Goal: Check status: Verify the current state of an ongoing process or item

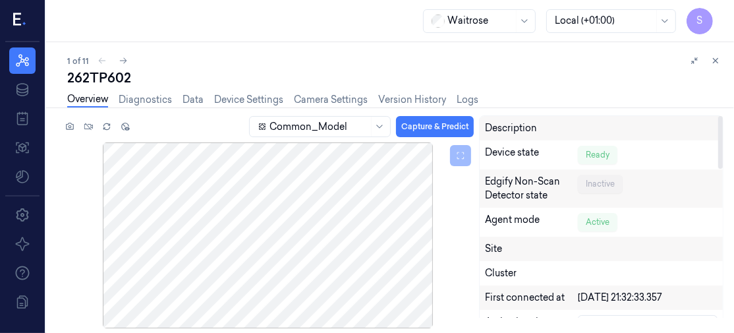
click at [674, 167] on div "Device state Ready" at bounding box center [601, 154] width 243 height 29
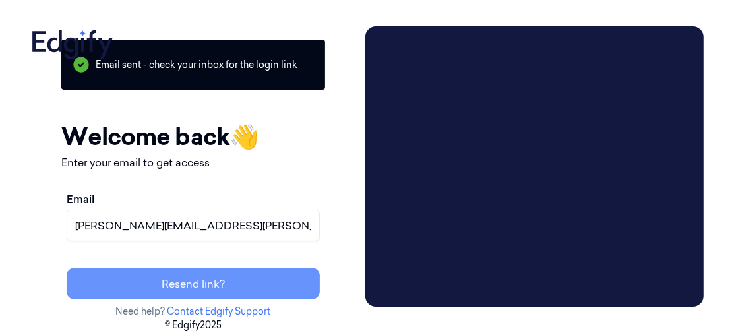
click at [242, 281] on button "Resend link?" at bounding box center [193, 284] width 253 height 32
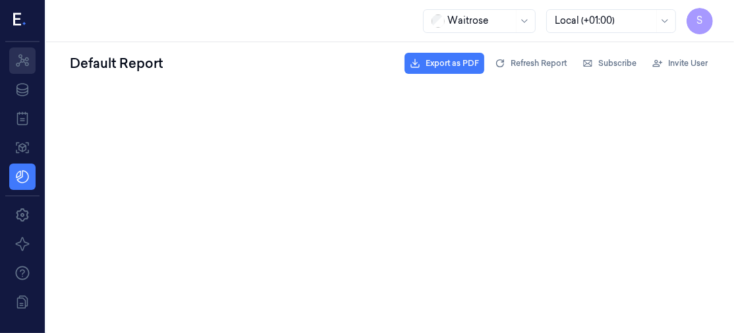
click at [20, 59] on icon at bounding box center [23, 61] width 16 height 16
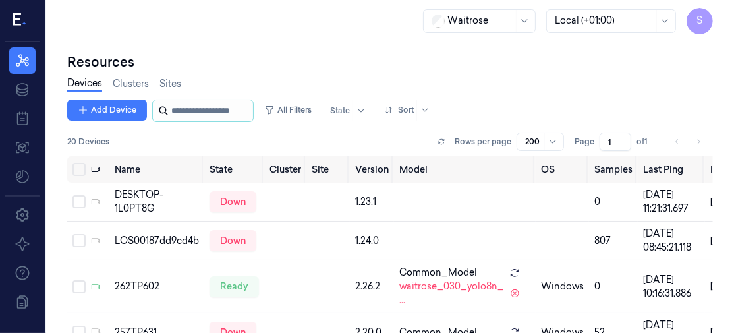
click at [192, 108] on input "string" at bounding box center [210, 110] width 79 height 21
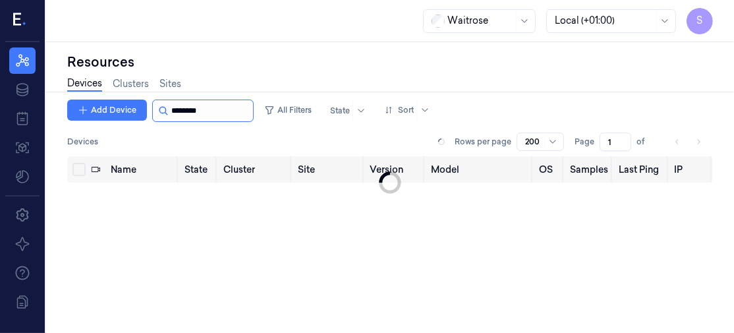
type input "********"
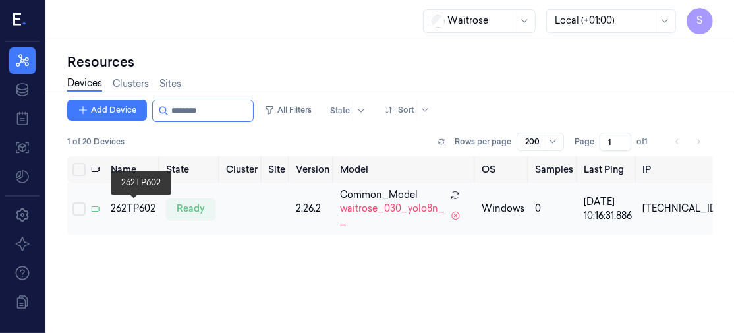
click at [139, 209] on div "262TP602" at bounding box center [133, 209] width 45 height 14
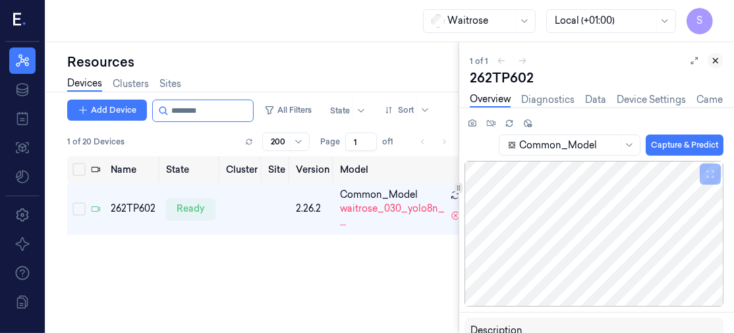
click at [716, 58] on icon at bounding box center [715, 60] width 9 height 9
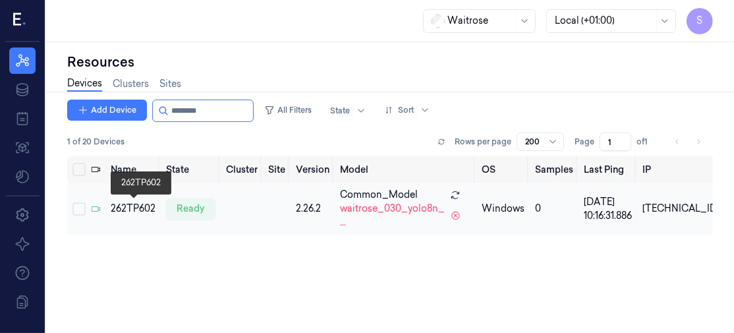
click at [145, 208] on div "262TP602" at bounding box center [133, 209] width 45 height 14
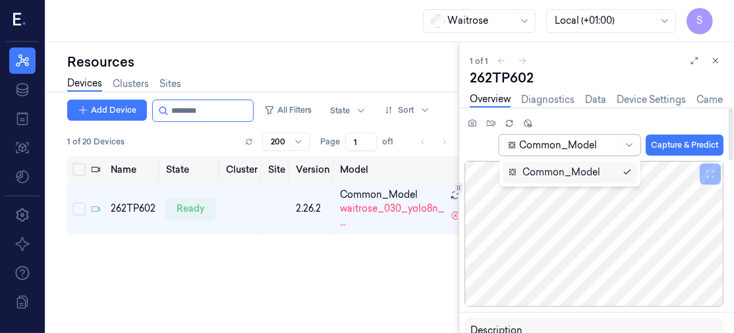
click at [636, 142] on div at bounding box center [630, 145] width 13 height 11
click at [336, 291] on div "Name State Cluster Site Version Model OS Samples Last Ping IP 262TP602 ready 2.…" at bounding box center [263, 239] width 392 height 167
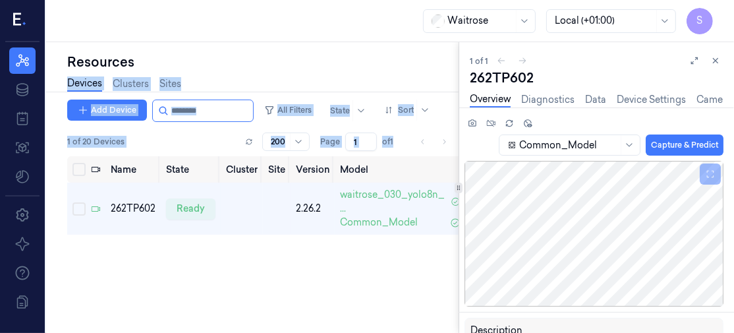
drag, startPoint x: 387, startPoint y: 66, endPoint x: 407, endPoint y: 344, distance: 278.9
click at [407, 332] on html "S Resources Data Jobs Models Settings About Support Documentation Waitrose Loca…" at bounding box center [367, 166] width 734 height 333
click at [711, 62] on icon at bounding box center [715, 60] width 9 height 9
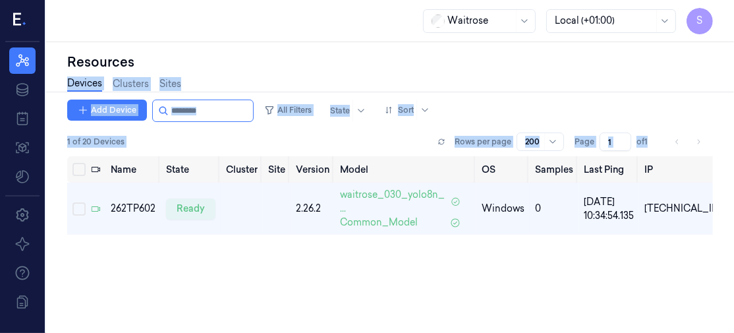
click at [357, 65] on div "Resources" at bounding box center [390, 62] width 646 height 18
